Goal: Transaction & Acquisition: Subscribe to service/newsletter

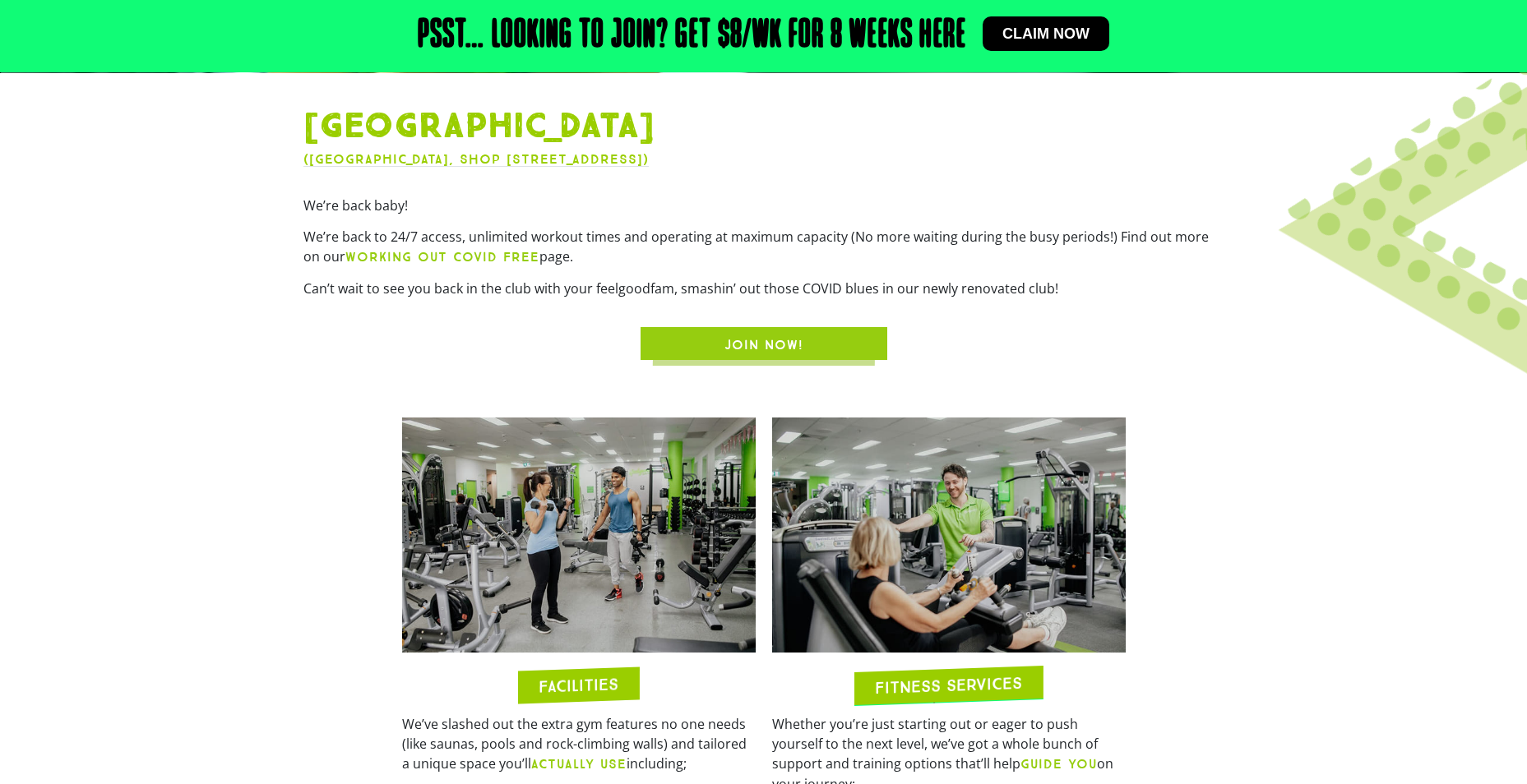
scroll to position [740, 0]
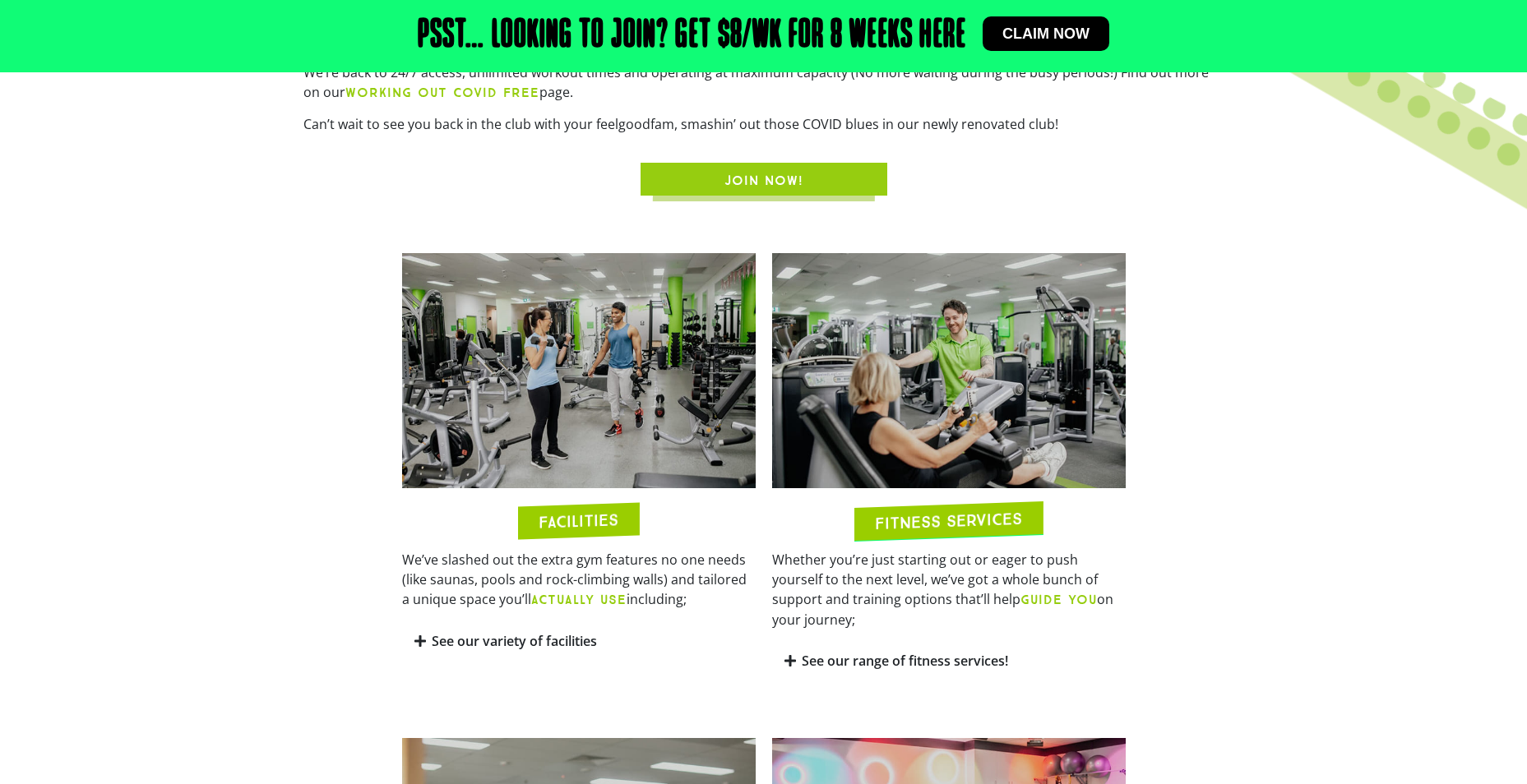
click at [793, 654] on icon at bounding box center [790, 661] width 12 height 13
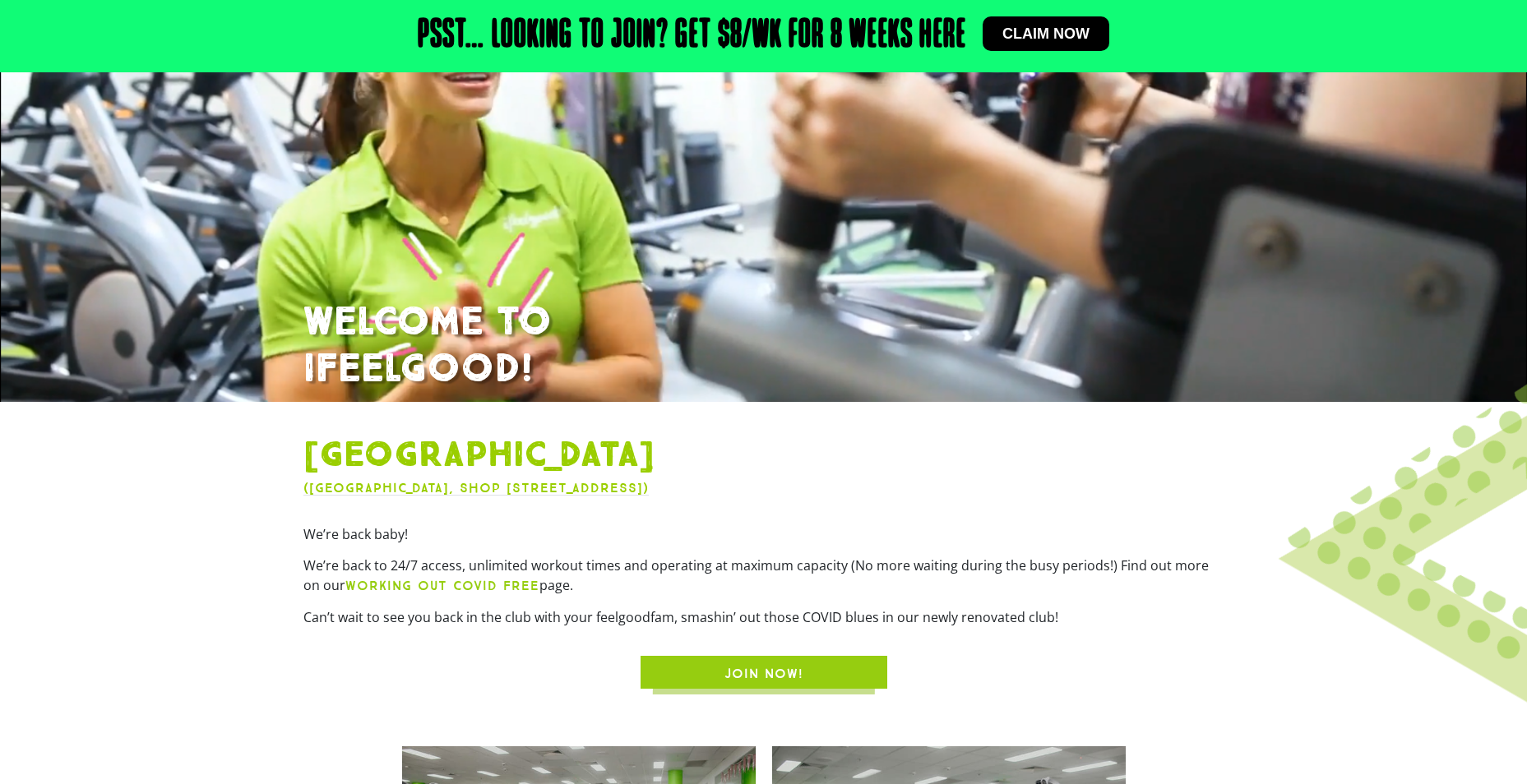
scroll to position [0, 0]
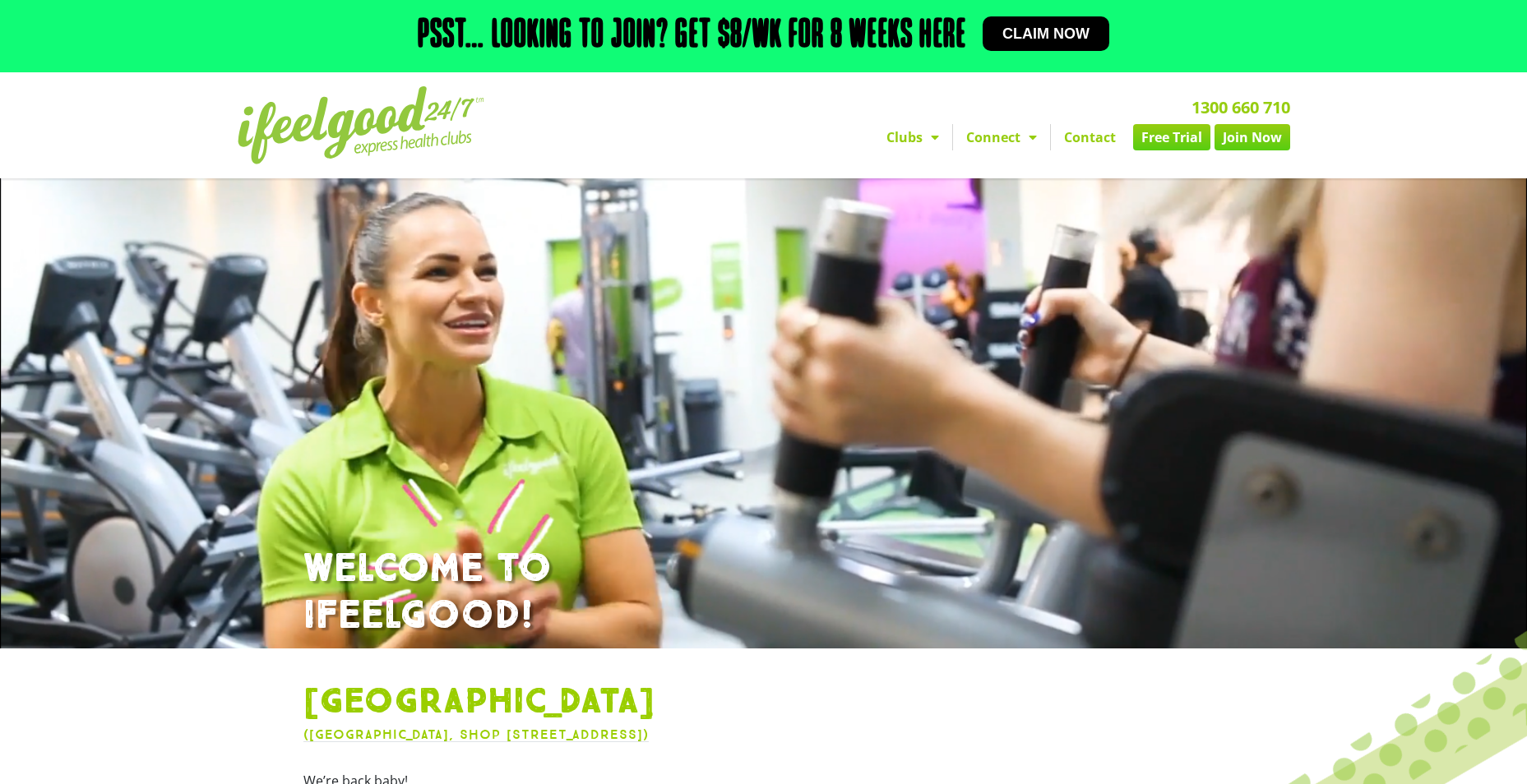
click at [1164, 139] on link "Free Trial" at bounding box center [1172, 138] width 77 height 27
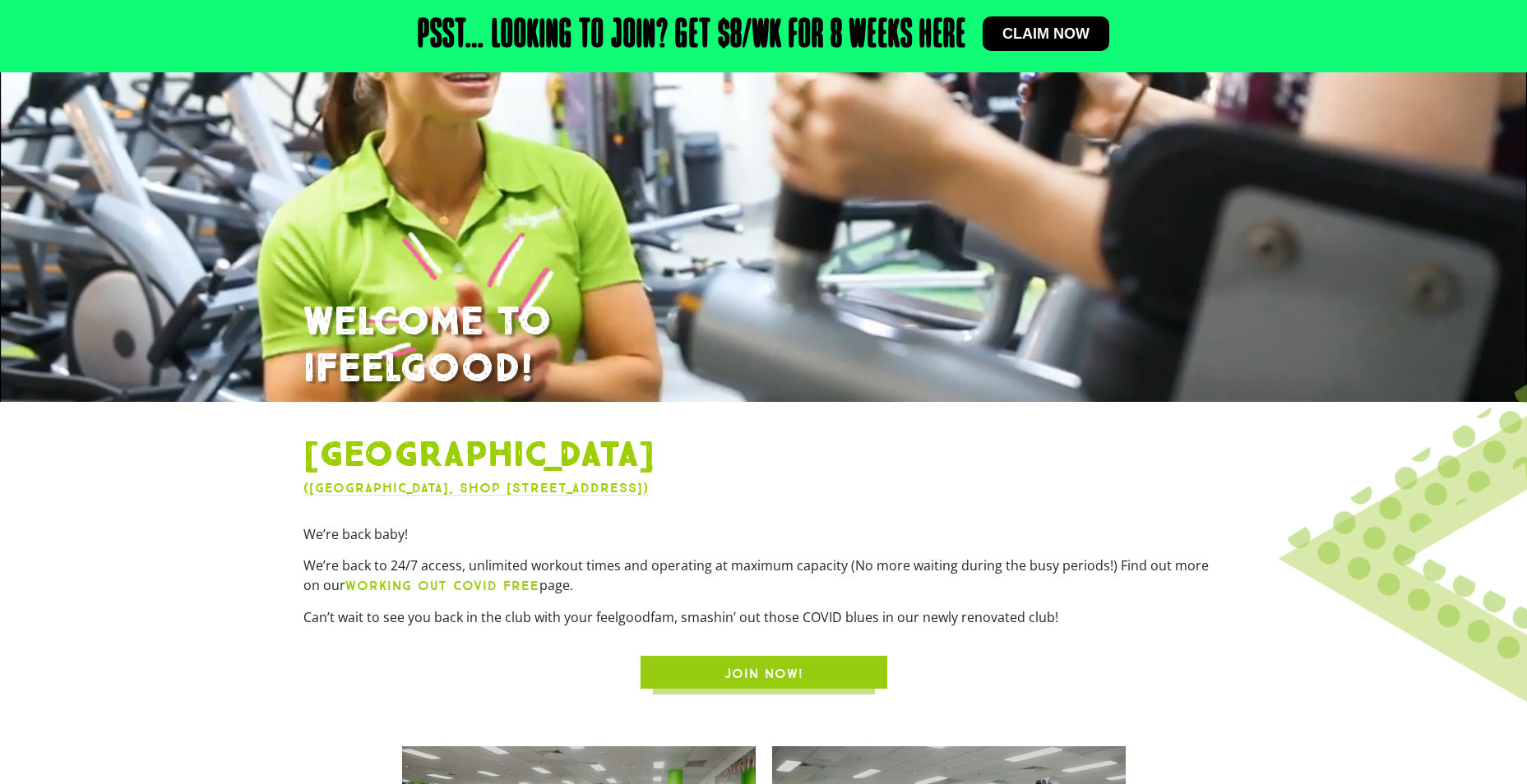
scroll to position [493, 0]
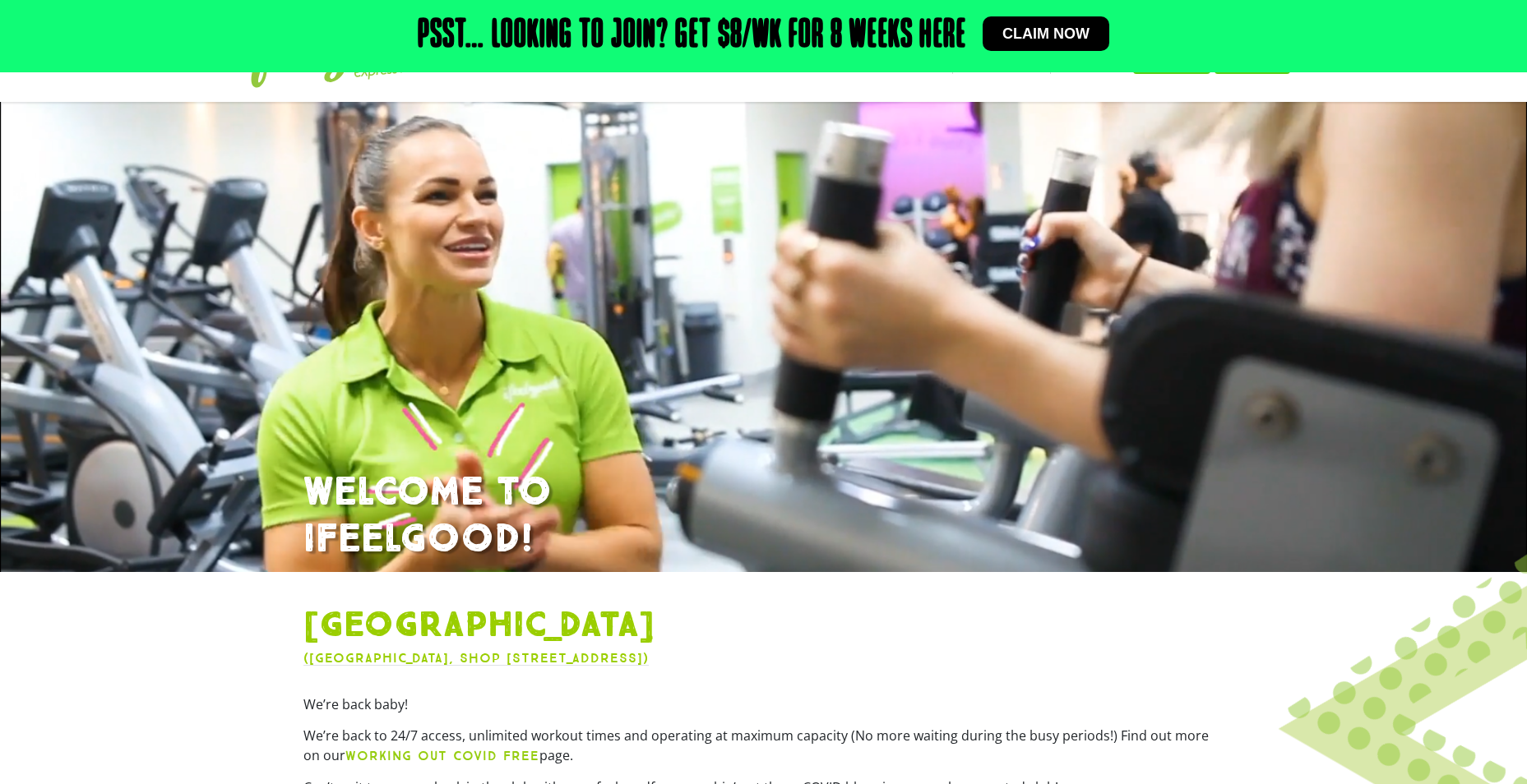
scroll to position [0, 0]
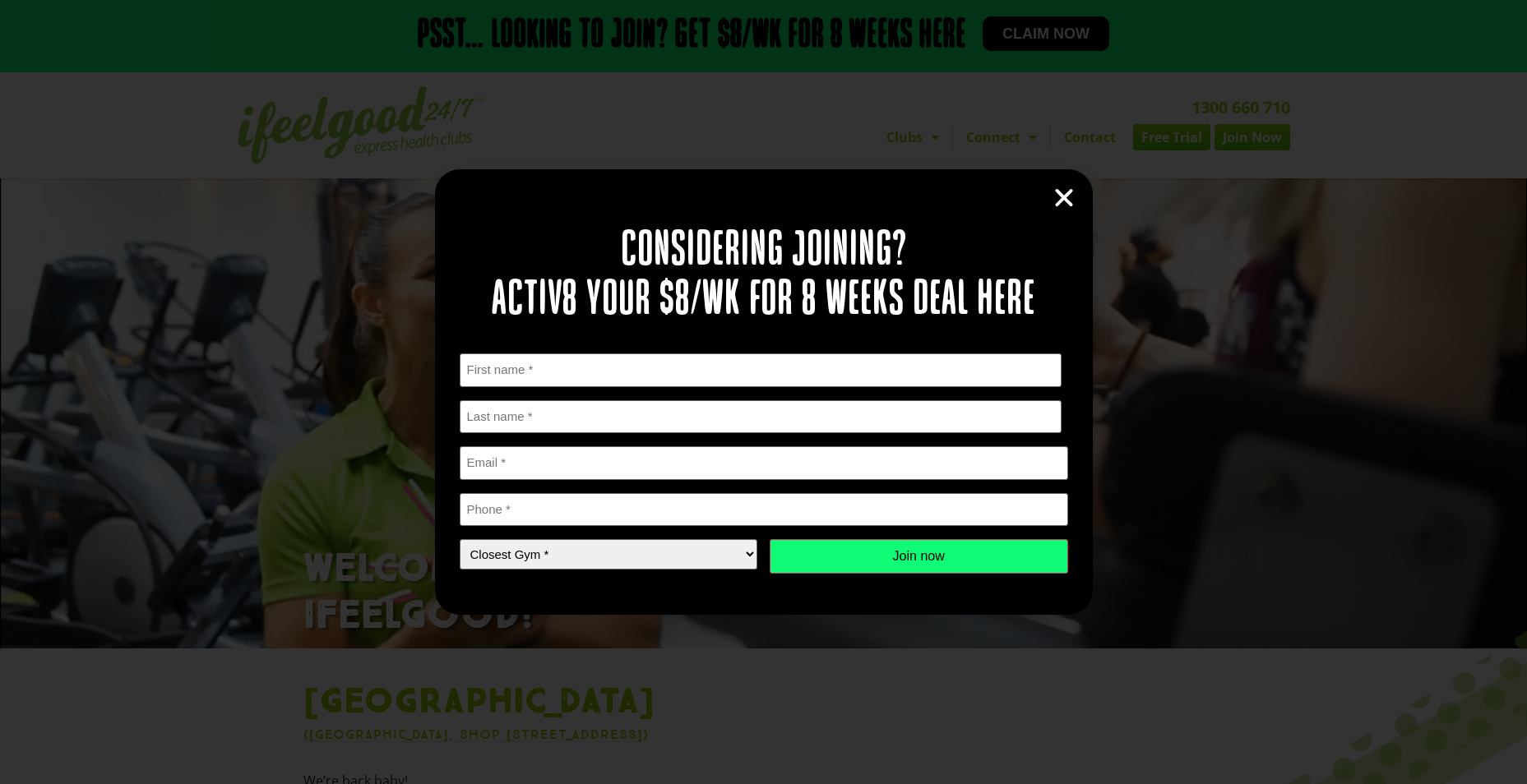
click at [1061, 196] on icon "Close" at bounding box center [1064, 198] width 25 height 25
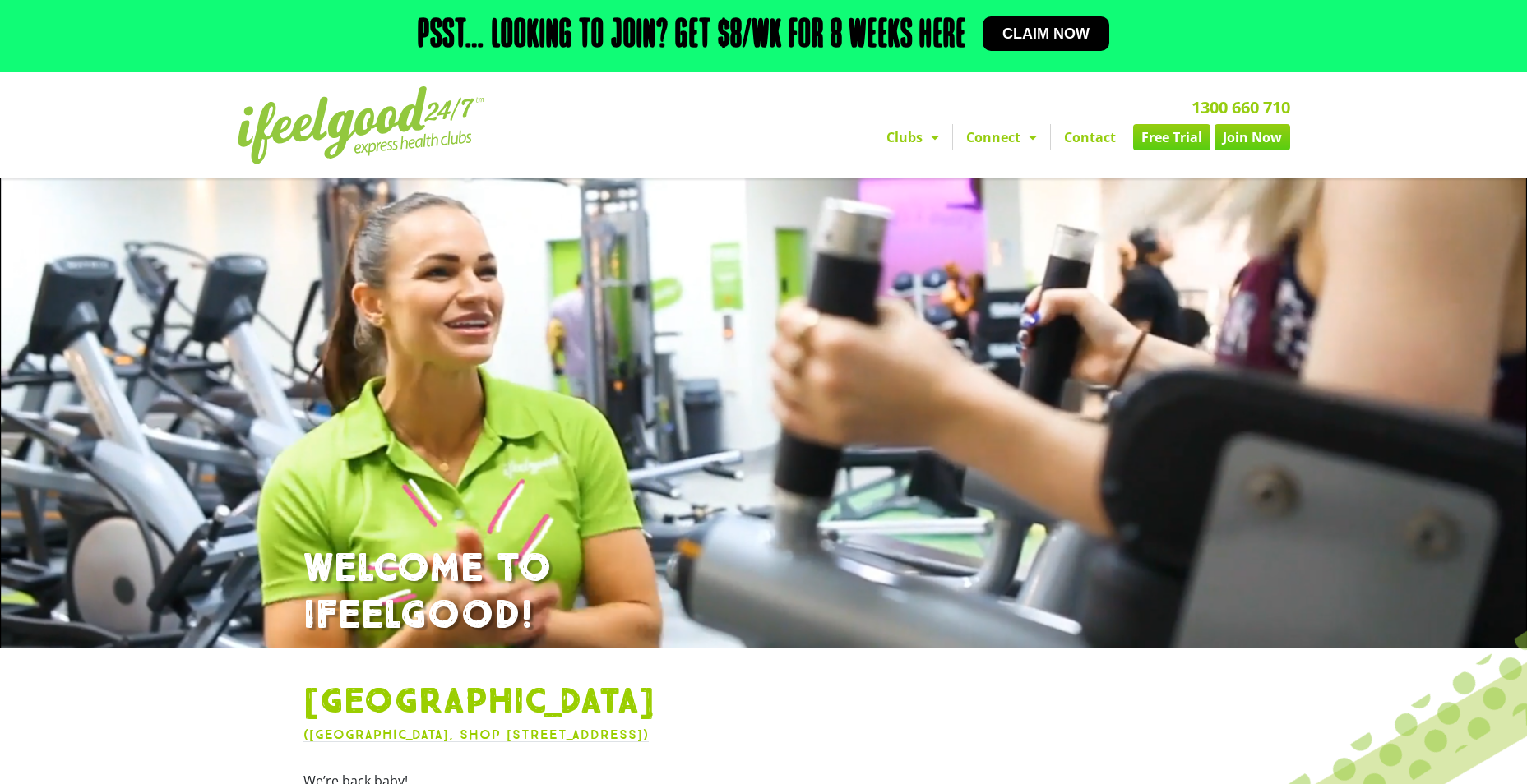
scroll to position [493, 0]
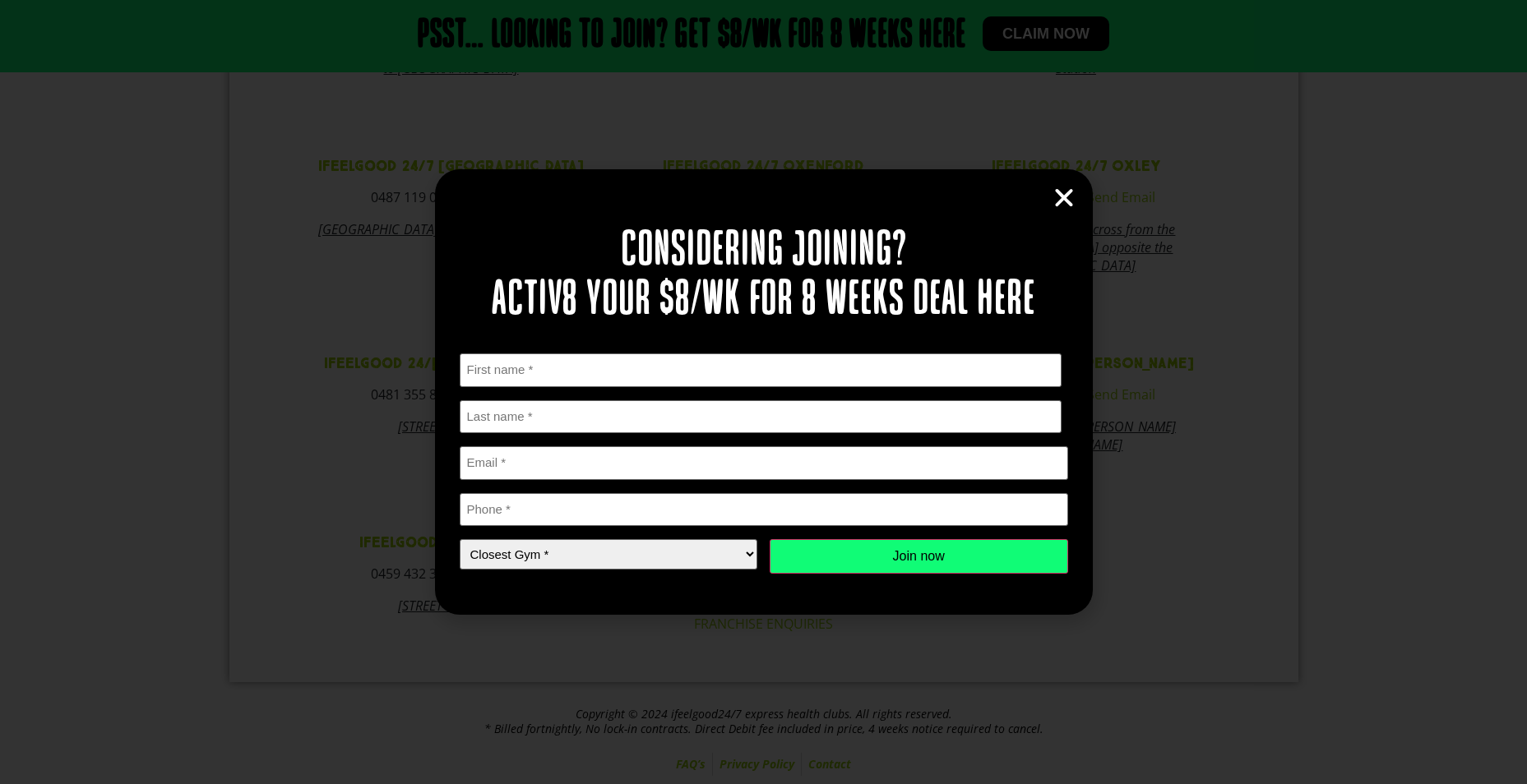
scroll to position [833, 0]
